Goal: Navigation & Orientation: Find specific page/section

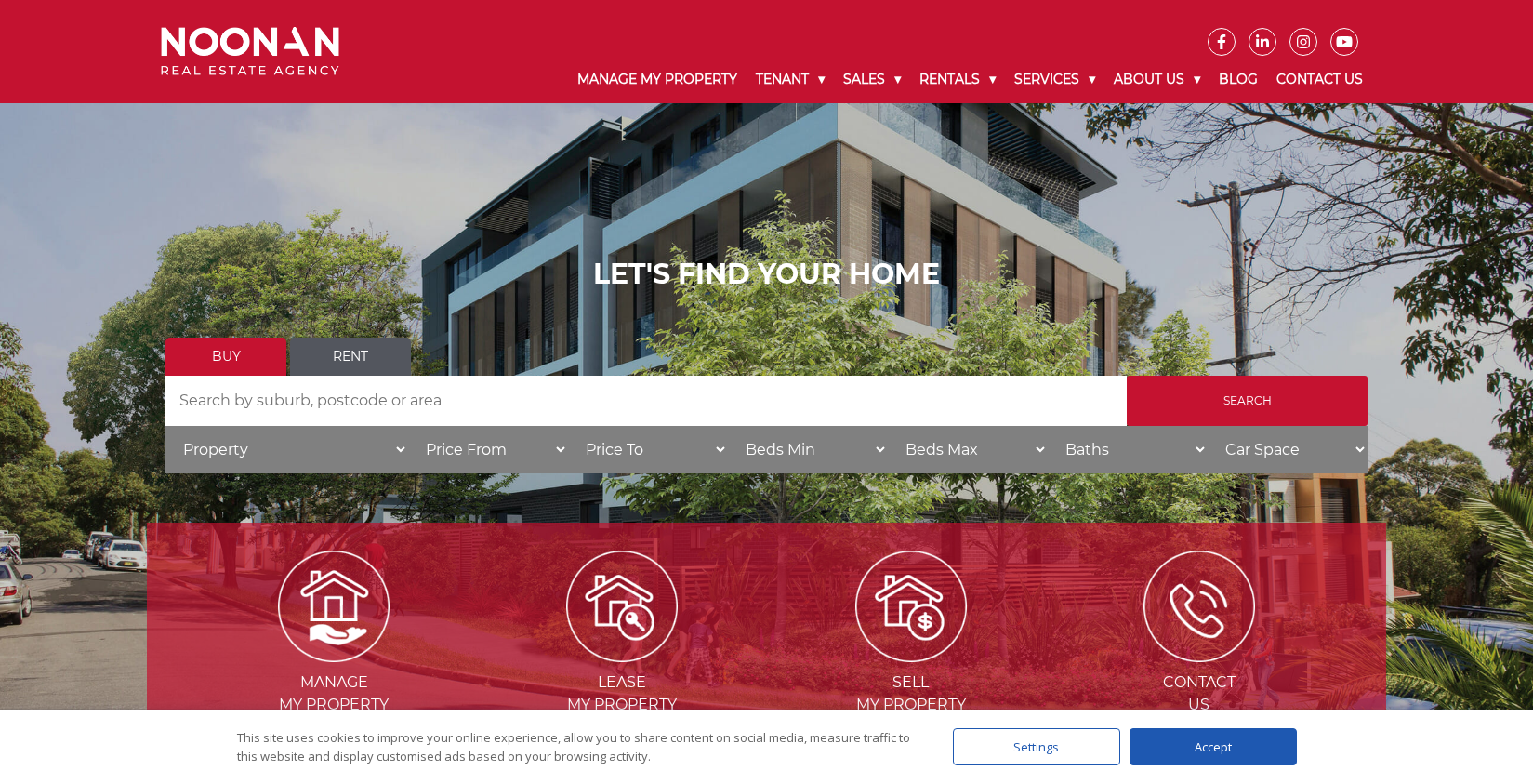
click at [239, 352] on link "Buy" at bounding box center [225, 356] width 120 height 39
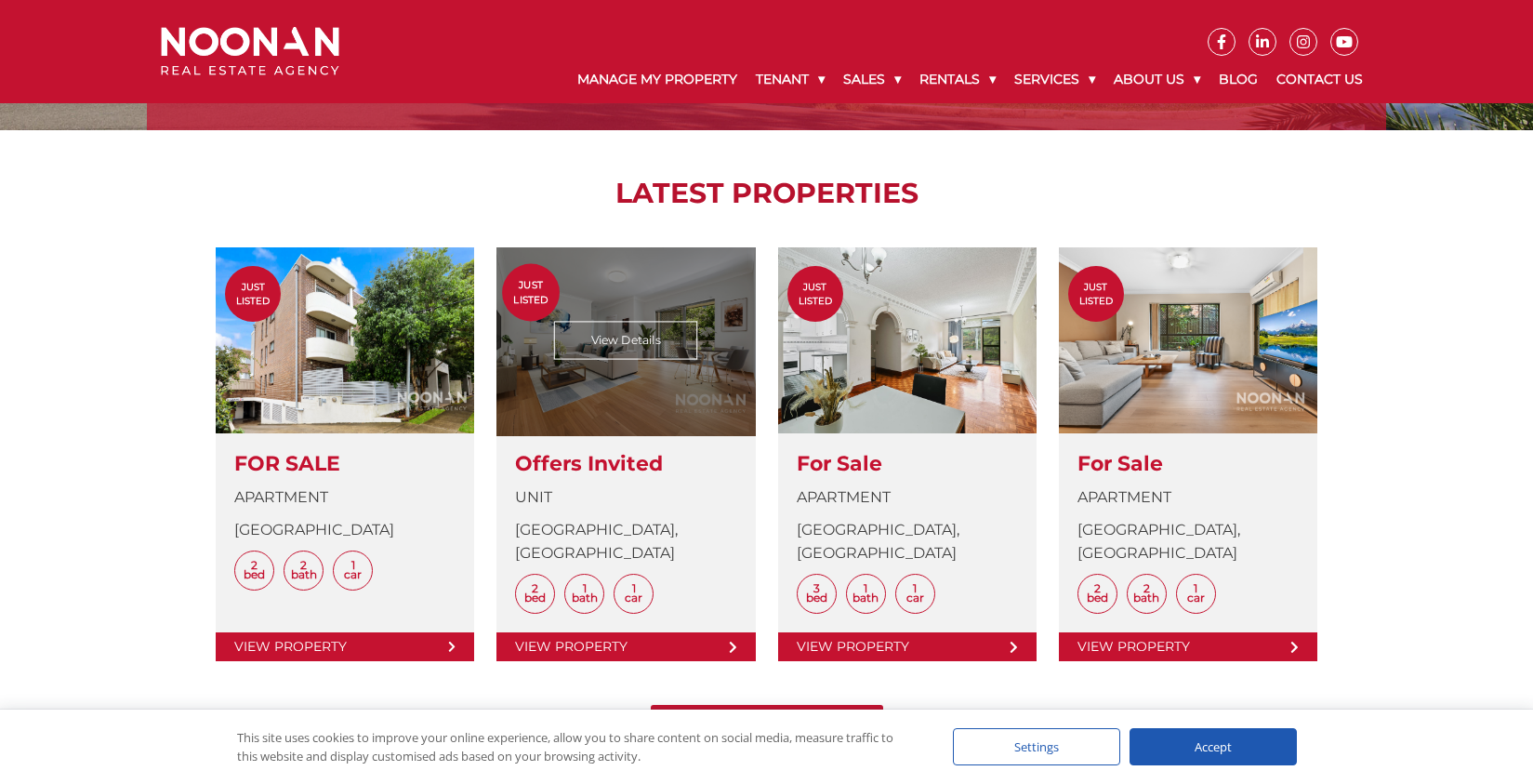
scroll to position [744, 0]
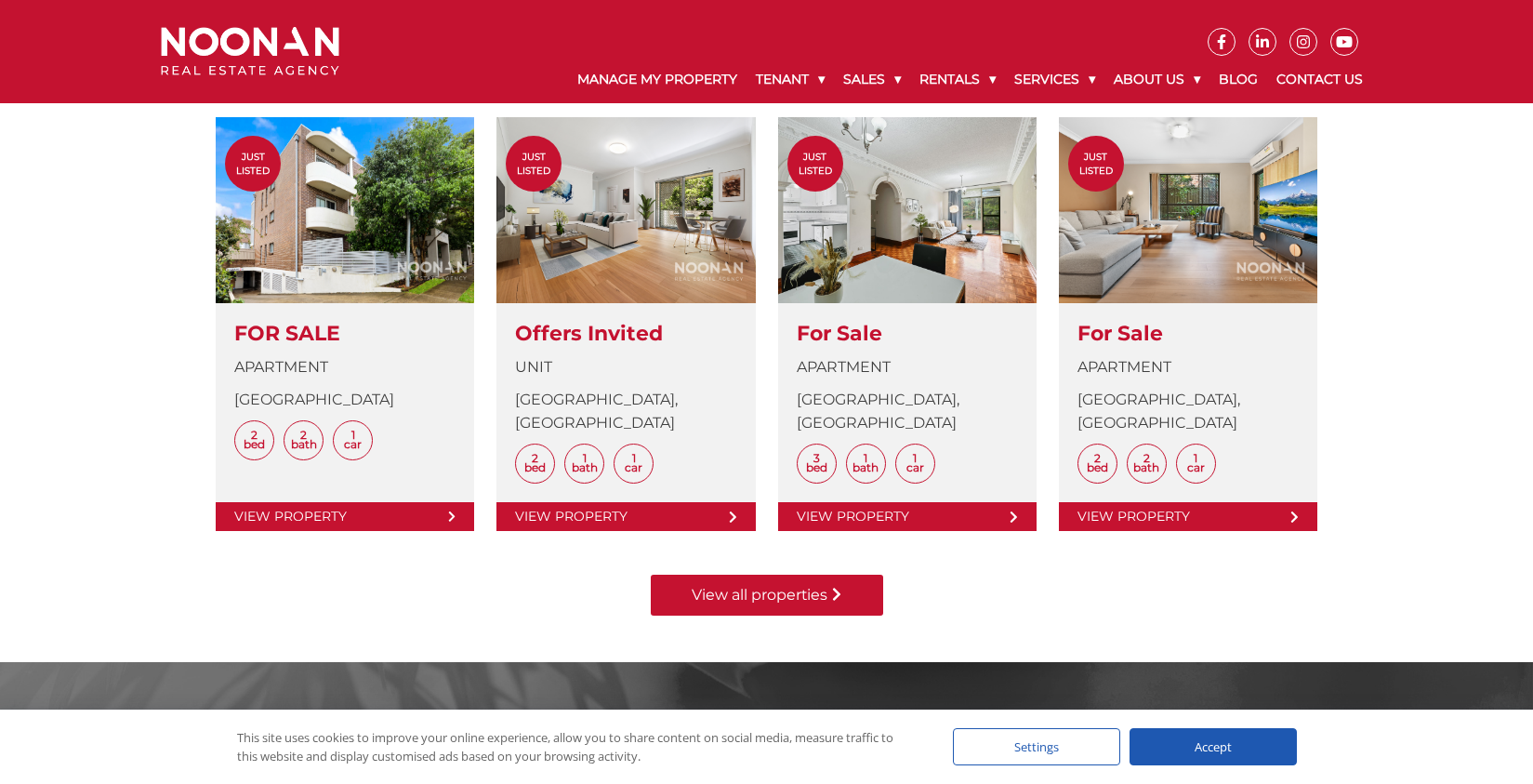
click at [827, 587] on link "View all properties" at bounding box center [767, 594] width 232 height 40
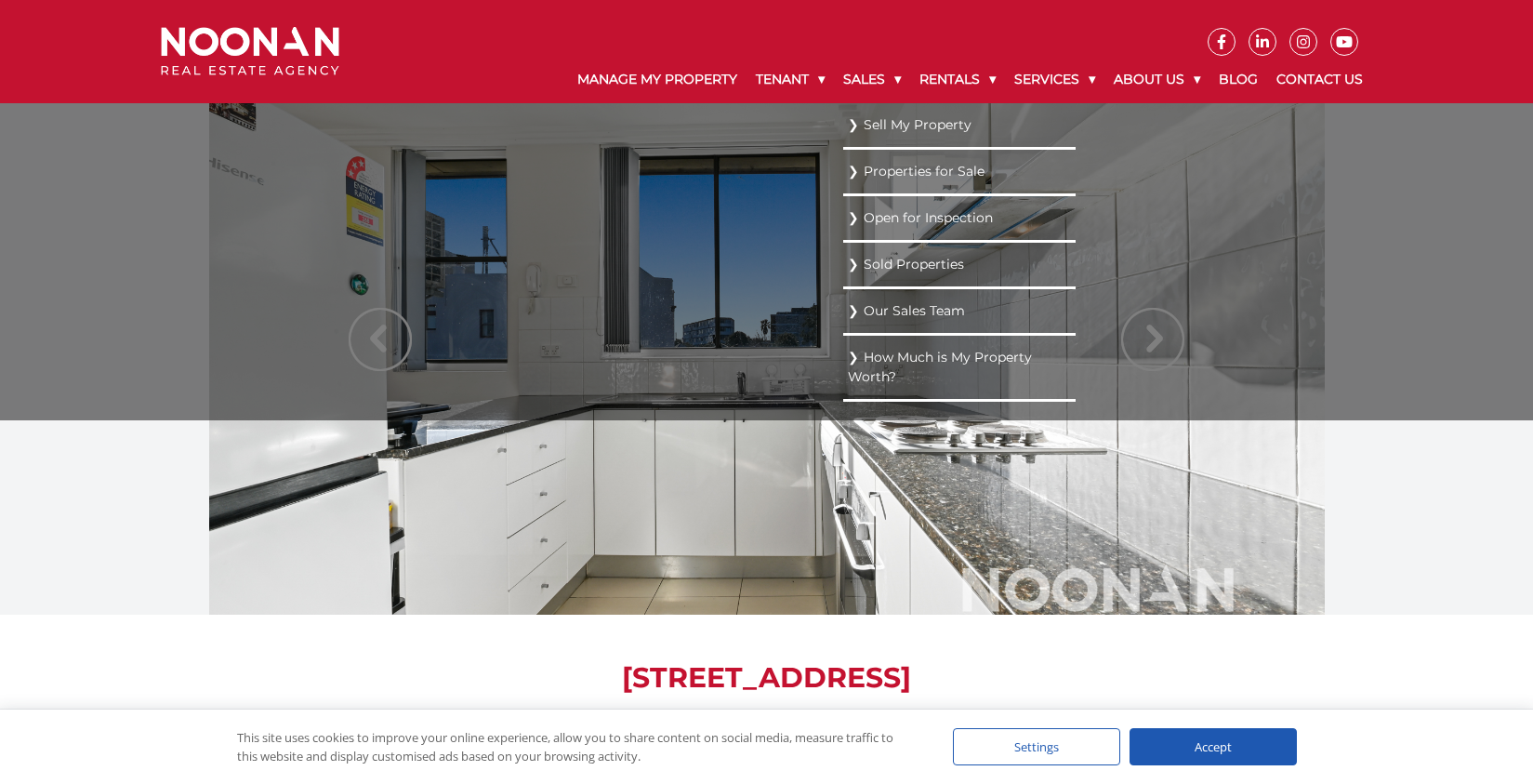
click at [920, 267] on link "Sold Properties" at bounding box center [960, 265] width 224 height 25
